Goal: Find contact information: Find contact information

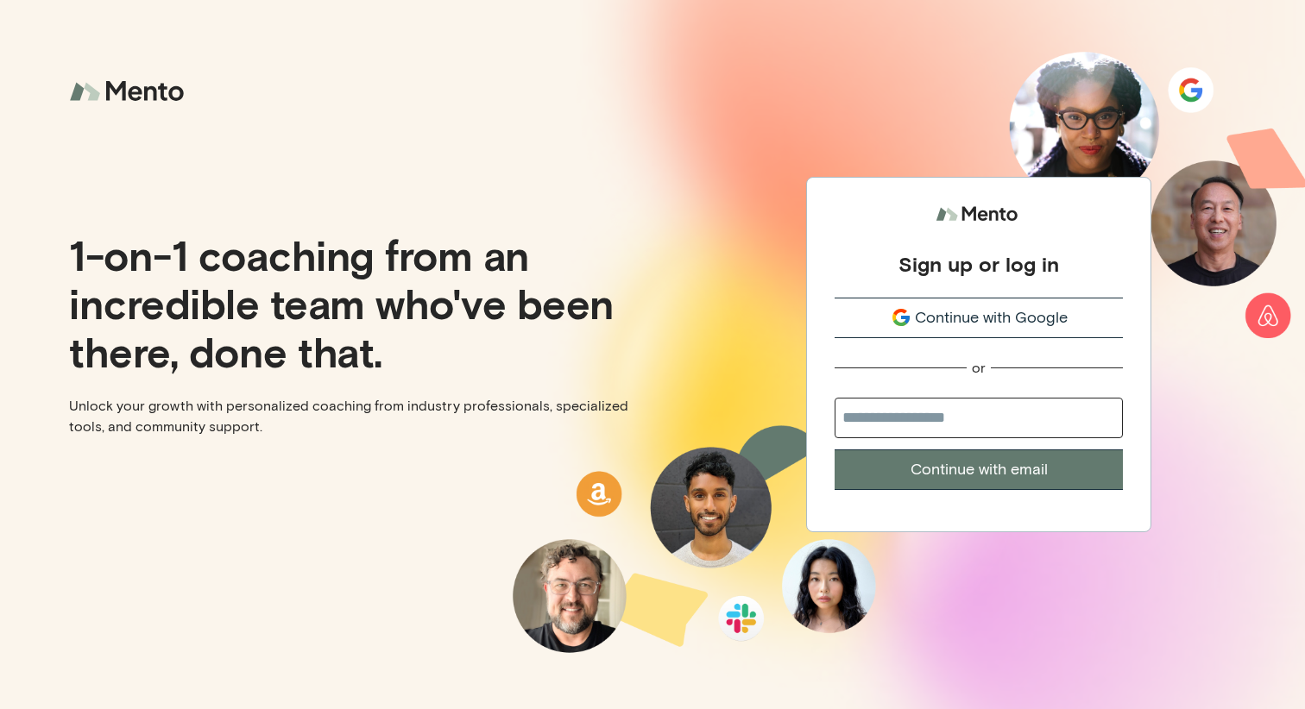
click at [1000, 320] on span "Continue with Google" at bounding box center [991, 317] width 153 height 23
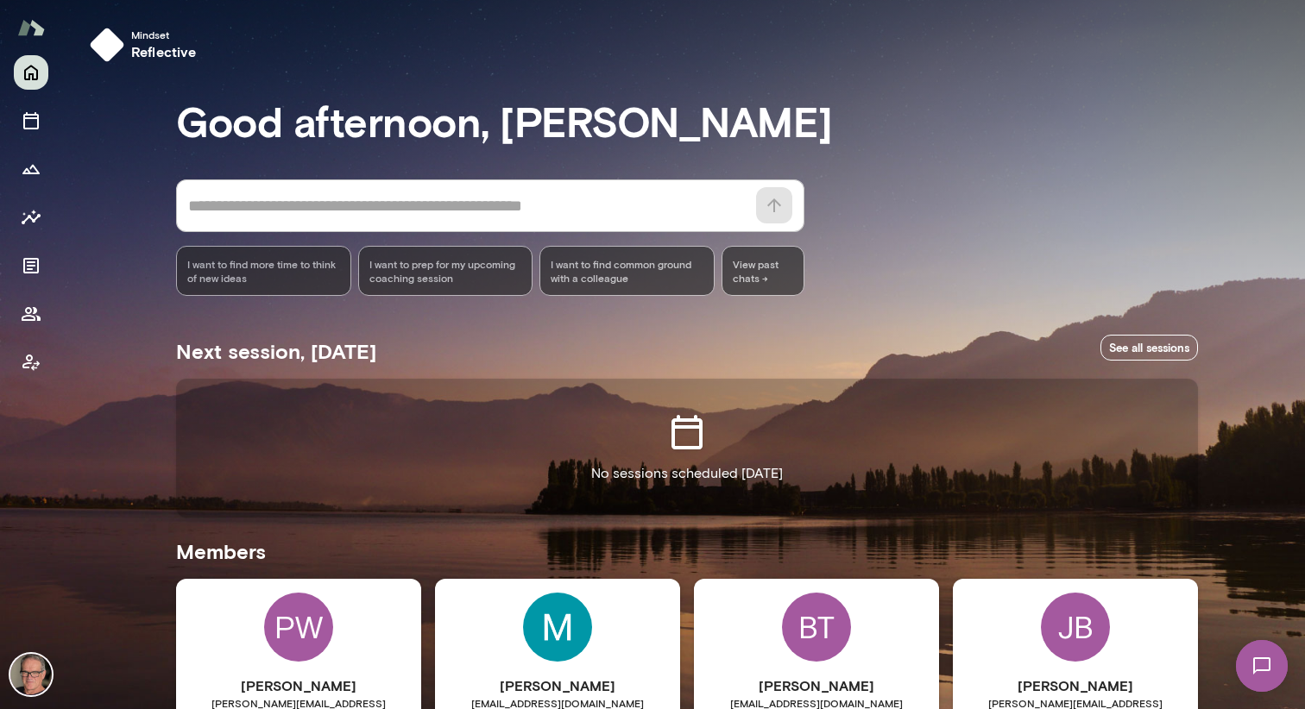
click at [915, 77] on div "Mindset reflective" at bounding box center [683, 48] width 1242 height 97
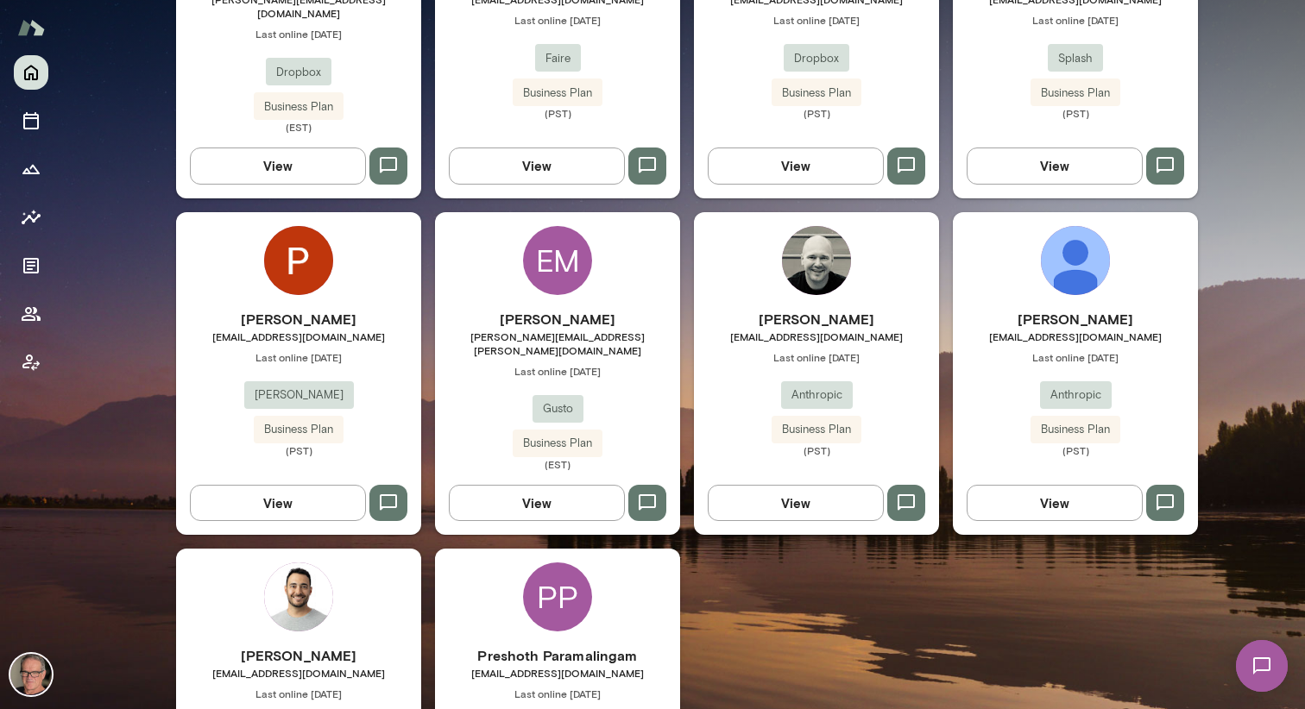
scroll to position [1168, 0]
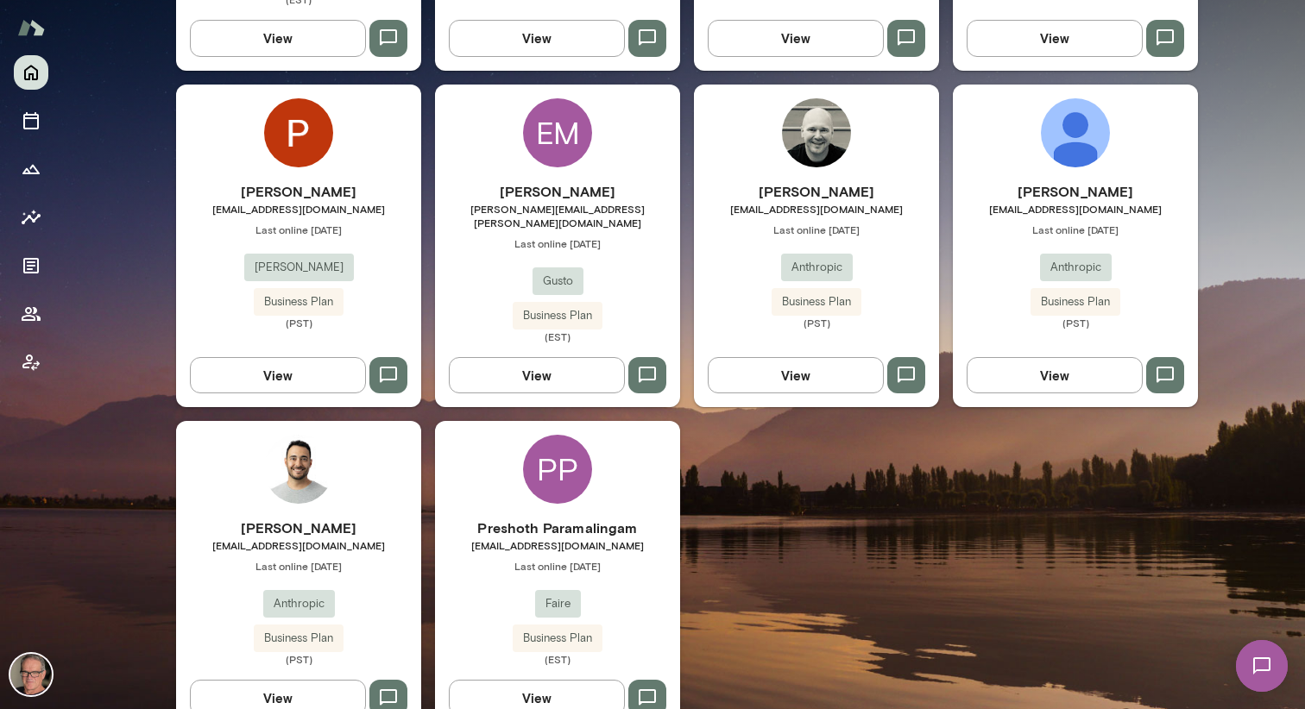
drag, startPoint x: 471, startPoint y: 506, endPoint x: 624, endPoint y: 505, distance: 152.7
click at [631, 538] on span "[EMAIL_ADDRESS][DOMAIN_NAME]" at bounding box center [557, 545] width 245 height 14
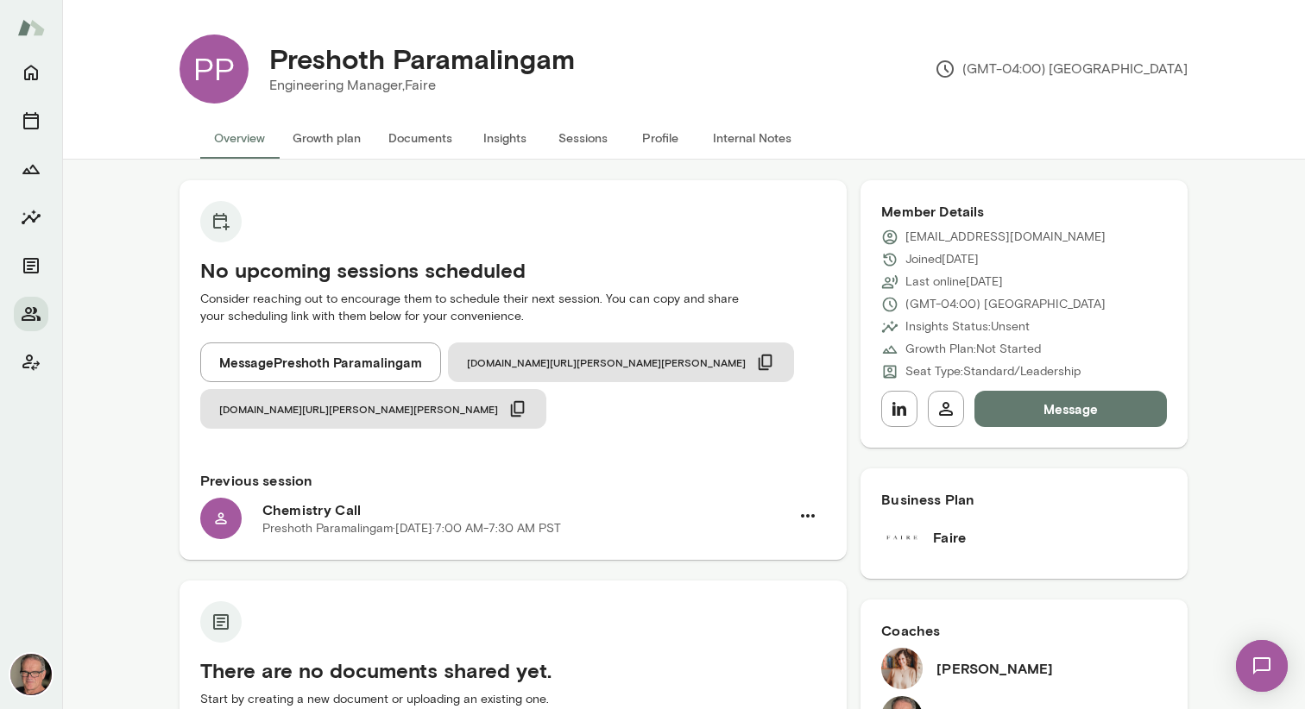
drag, startPoint x: 901, startPoint y: 236, endPoint x: 1087, endPoint y: 243, distance: 186.5
click at [1087, 243] on div "[EMAIL_ADDRESS][DOMAIN_NAME]" at bounding box center [1024, 237] width 286 height 17
copy p "[EMAIL_ADDRESS][DOMAIN_NAME]"
